Goal: Register for event/course

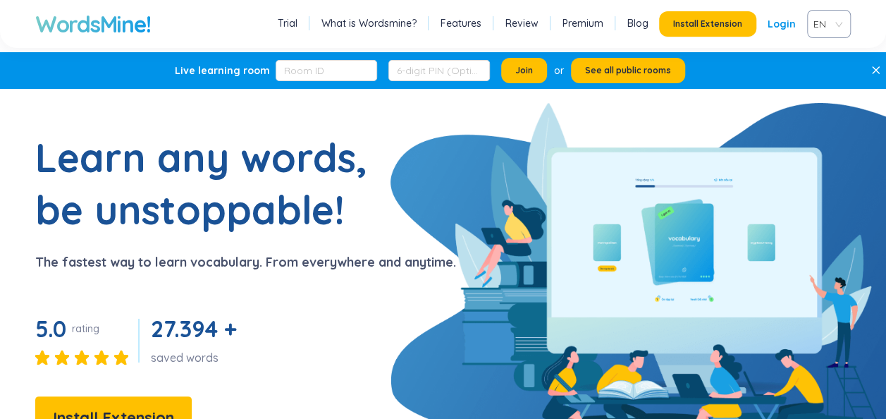
drag, startPoint x: 757, startPoint y: 0, endPoint x: 748, endPoint y: 167, distance: 167.3
click at [748, 167] on section "Learn any words, be unstoppable! The fastest way to learn vocabulary. From ever…" at bounding box center [443, 306] width 886 height 351
click at [829, 23] on span "EN" at bounding box center [825, 23] width 25 height 21
click at [820, 86] on div "VIE" at bounding box center [828, 77] width 43 height 23
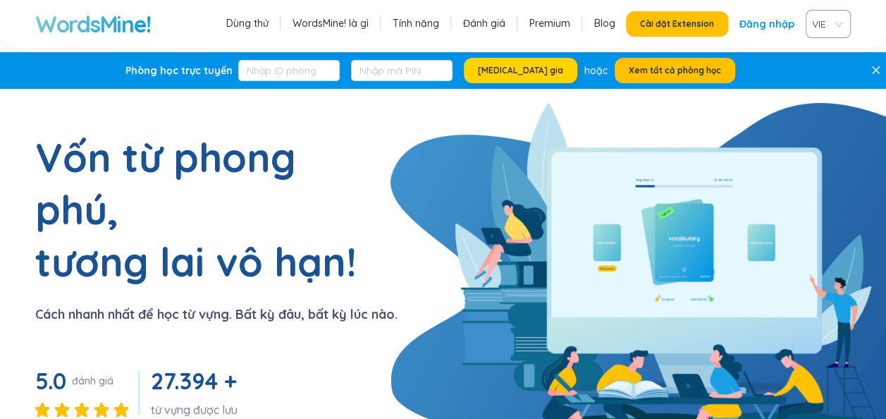
click at [516, 71] on span "[MEDICAL_DATA] gia" at bounding box center [520, 70] width 85 height 11
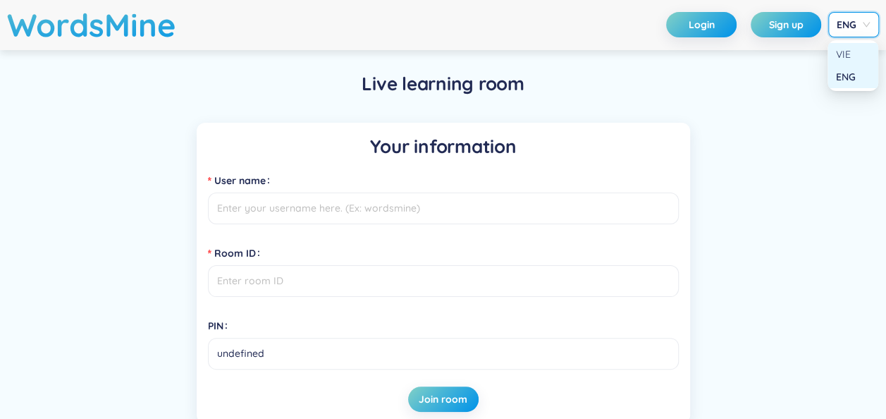
drag, startPoint x: 843, startPoint y: 16, endPoint x: 854, endPoint y: 48, distance: 34.3
click at [854, 48] on body "WordsMine Login Sign up ENG Live learning room Your information User name Room …" at bounding box center [443, 209] width 886 height 419
click at [854, 48] on div "VIE" at bounding box center [853, 55] width 34 height 16
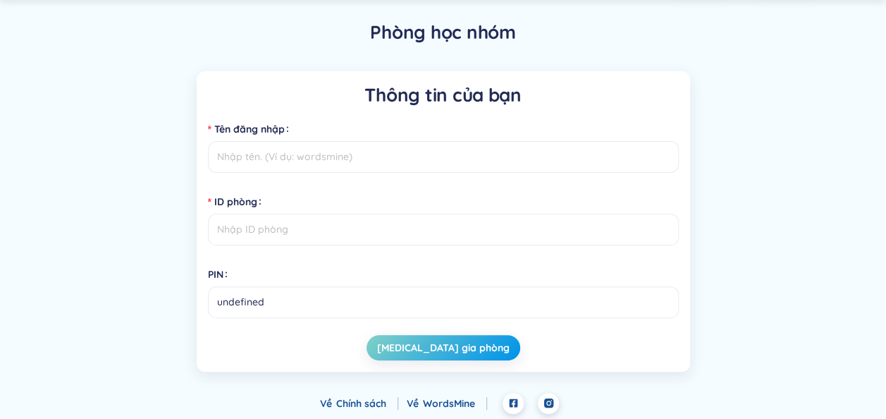
scroll to position [54, 0]
